Goal: Find specific page/section: Find specific page/section

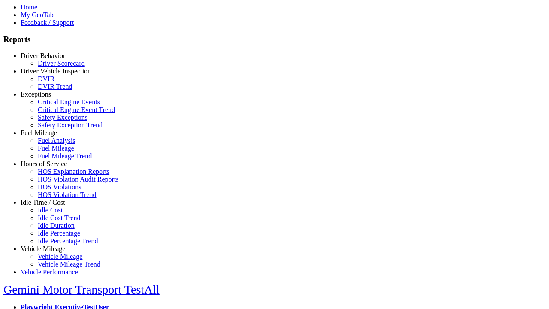
click at [49, 167] on link "Hours of Service" at bounding box center [44, 163] width 46 height 7
click at [56, 175] on link "HOS Explanation Reports" at bounding box center [74, 171] width 72 height 7
